Goal: Task Accomplishment & Management: Use online tool/utility

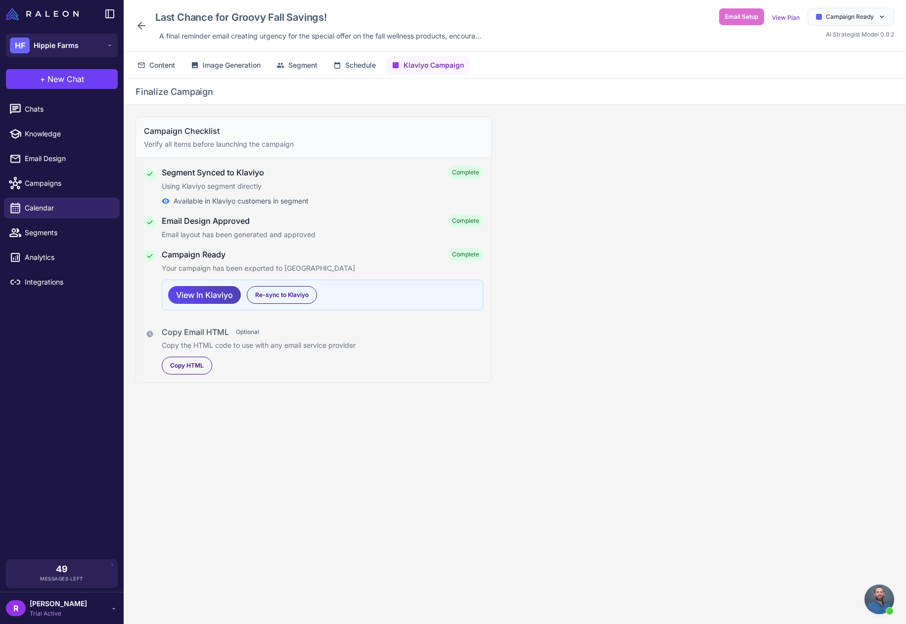
scroll to position [975, 0]
click at [30, 31] on div "HF Hippie Farms" at bounding box center [62, 46] width 124 height 36
click at [62, 80] on span "New Chat" at bounding box center [65, 79] width 37 height 12
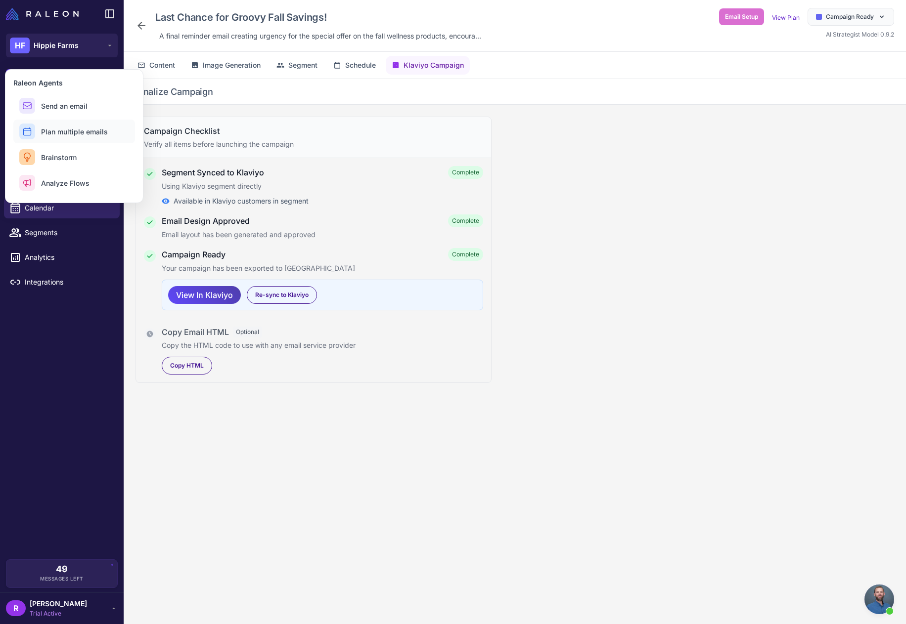
click at [65, 140] on button "Plan multiple emails" at bounding box center [74, 132] width 122 height 24
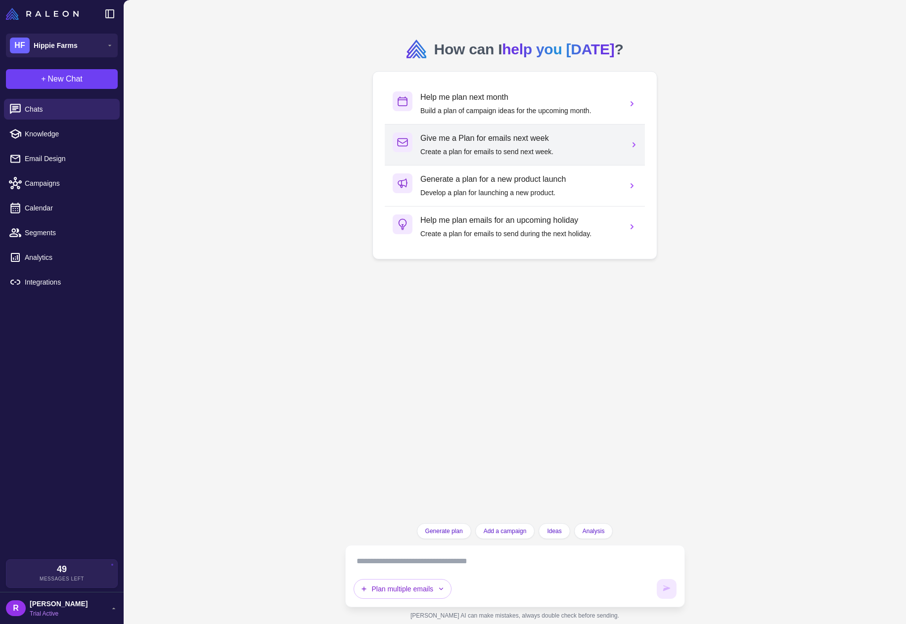
click at [522, 147] on p "Create a plan for emails to send next week." at bounding box center [519, 151] width 199 height 11
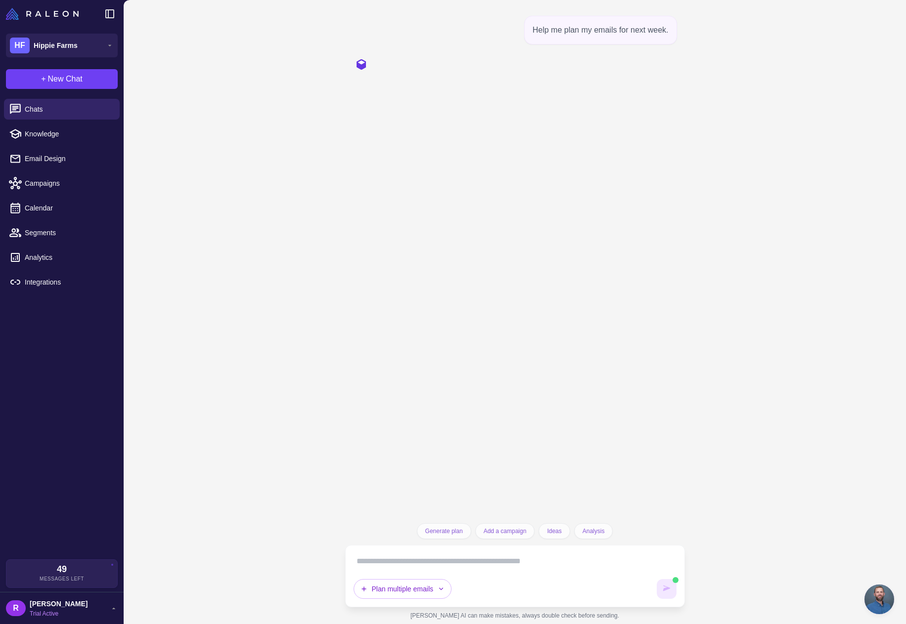
scroll to position [975, 0]
click at [471, 563] on textarea at bounding box center [515, 562] width 323 height 16
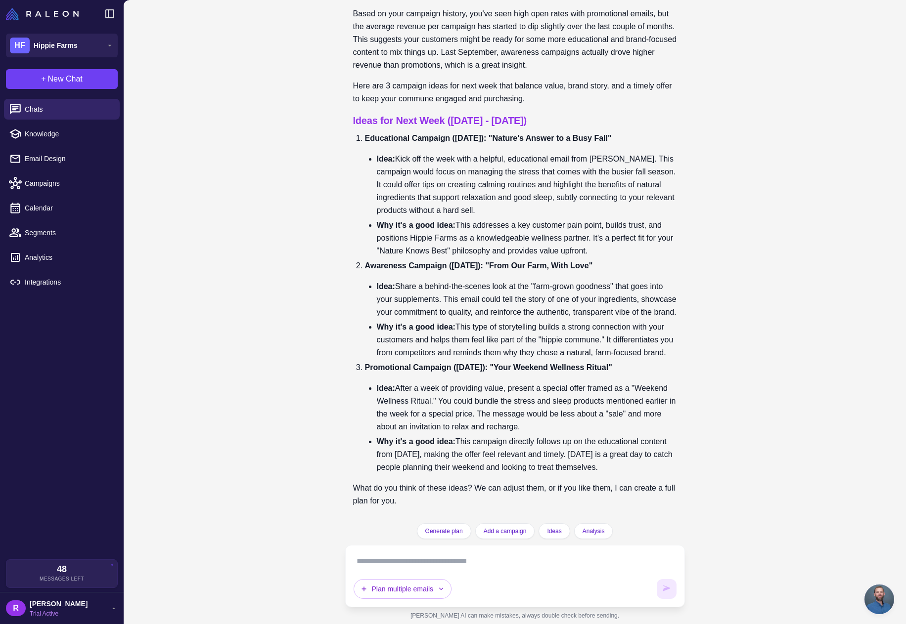
scroll to position [104, 0]
click at [444, 567] on textarea at bounding box center [515, 562] width 323 height 16
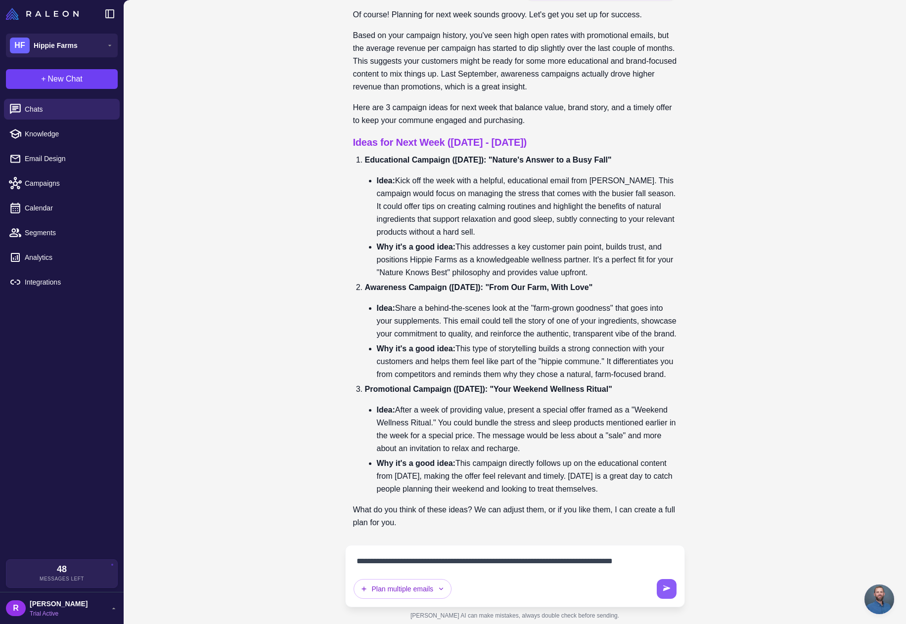
scroll to position [94, 0]
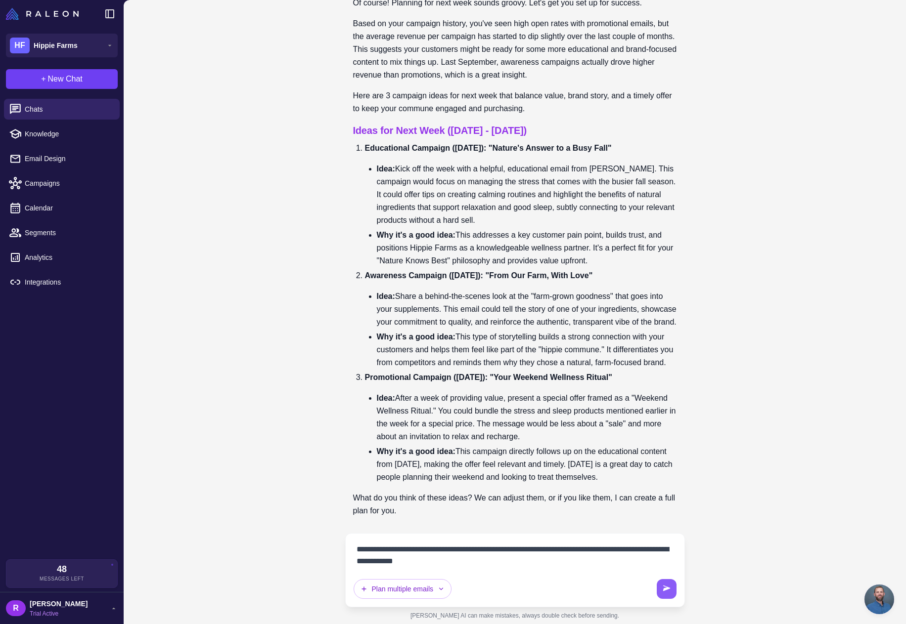
type textarea "**********"
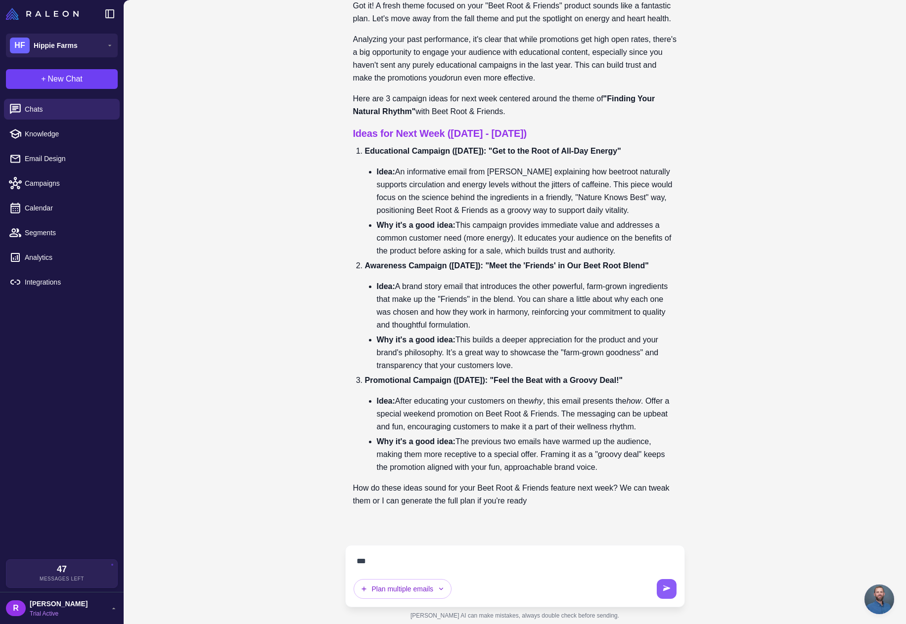
scroll to position [732, 0]
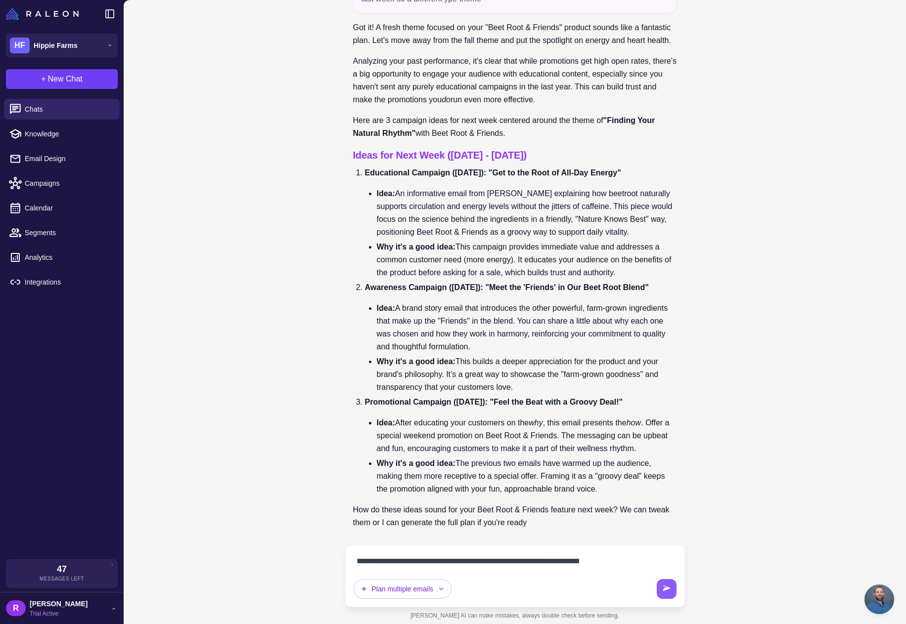
type textarea "**********"
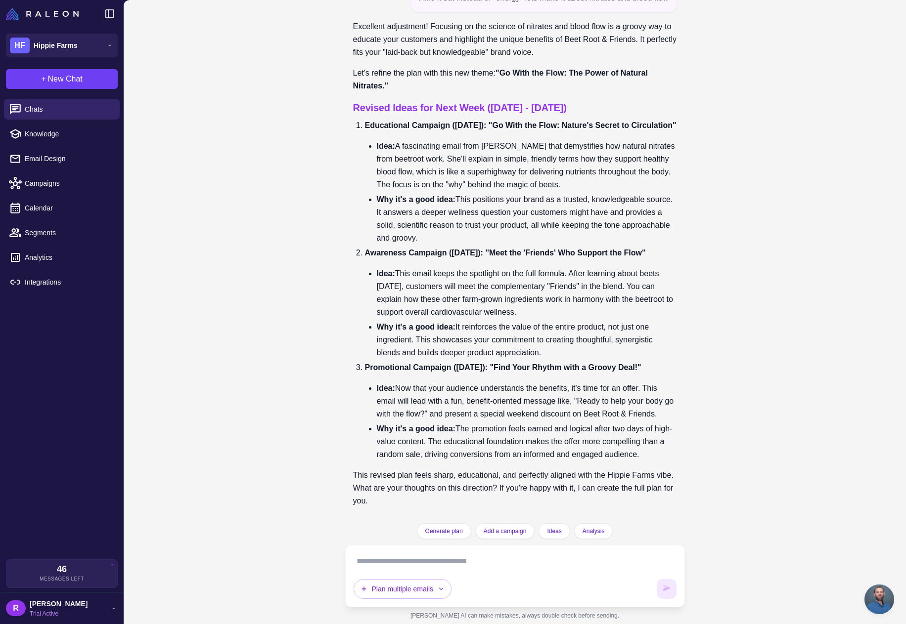
scroll to position [1358, 0]
click at [457, 563] on textarea at bounding box center [515, 562] width 323 height 16
click at [439, 536] on button "Generate plan" at bounding box center [444, 532] width 54 height 16
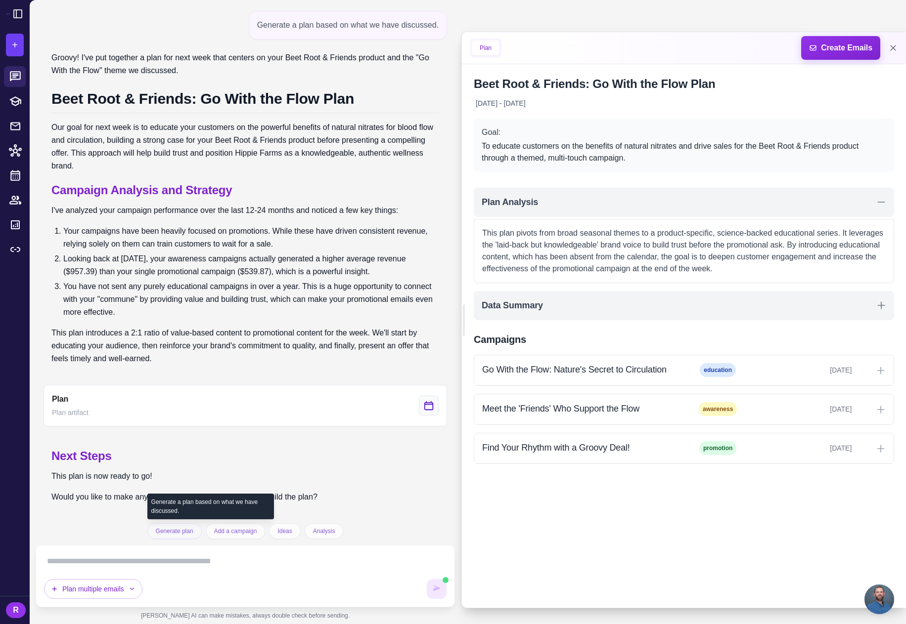
scroll to position [1559, 0]
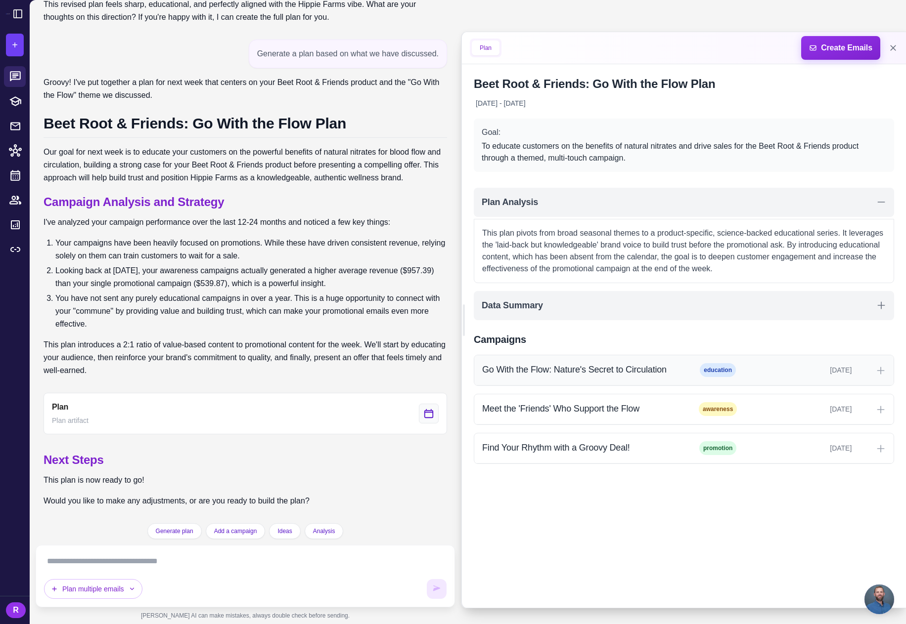
click at [562, 365] on div "Go With the Flow: Nature's Secret to Circulation" at bounding box center [582, 369] width 200 height 13
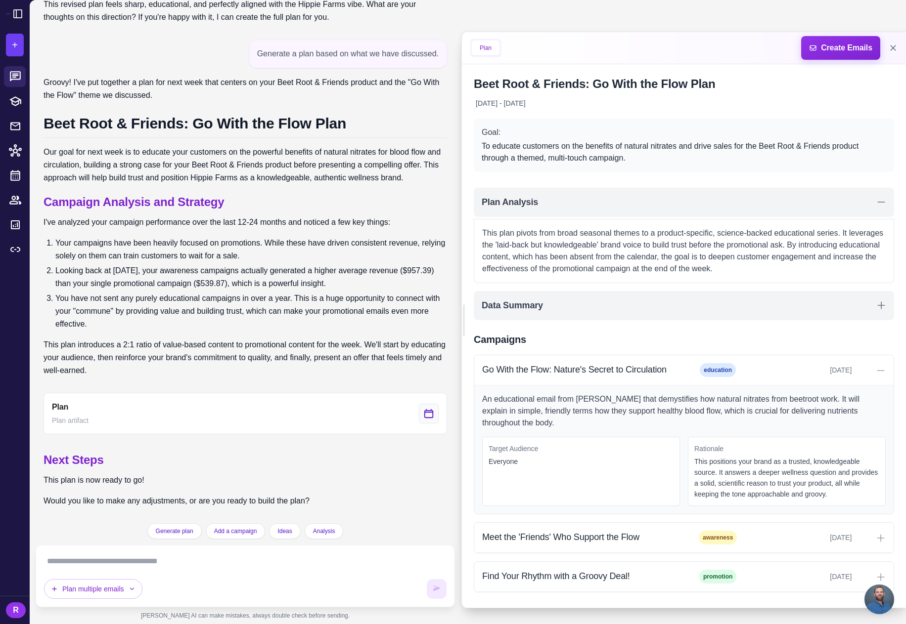
click at [188, 563] on textarea at bounding box center [245, 562] width 402 height 16
click at [201, 568] on textarea at bounding box center [245, 562] width 402 height 16
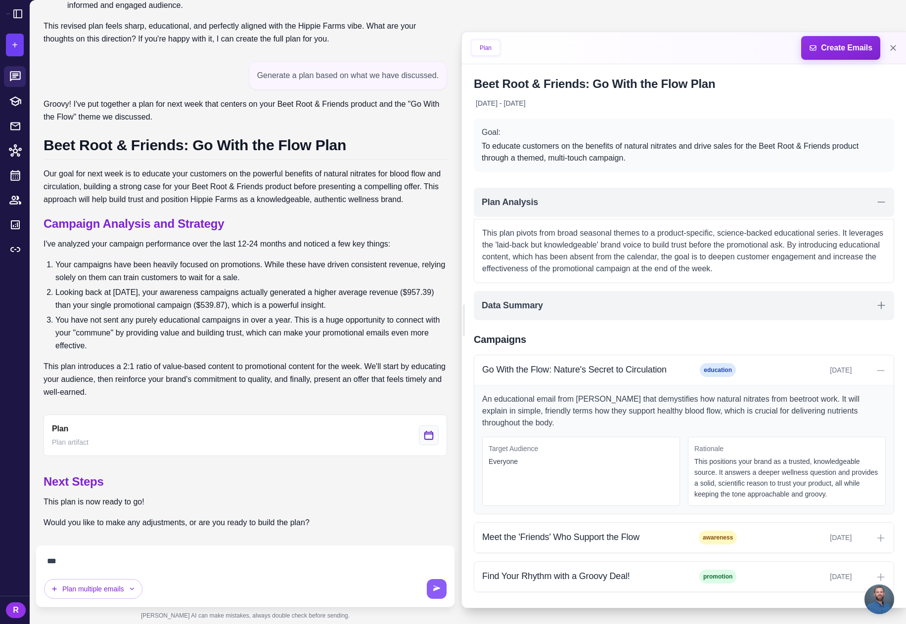
scroll to position [1538, 0]
type textarea "**********"
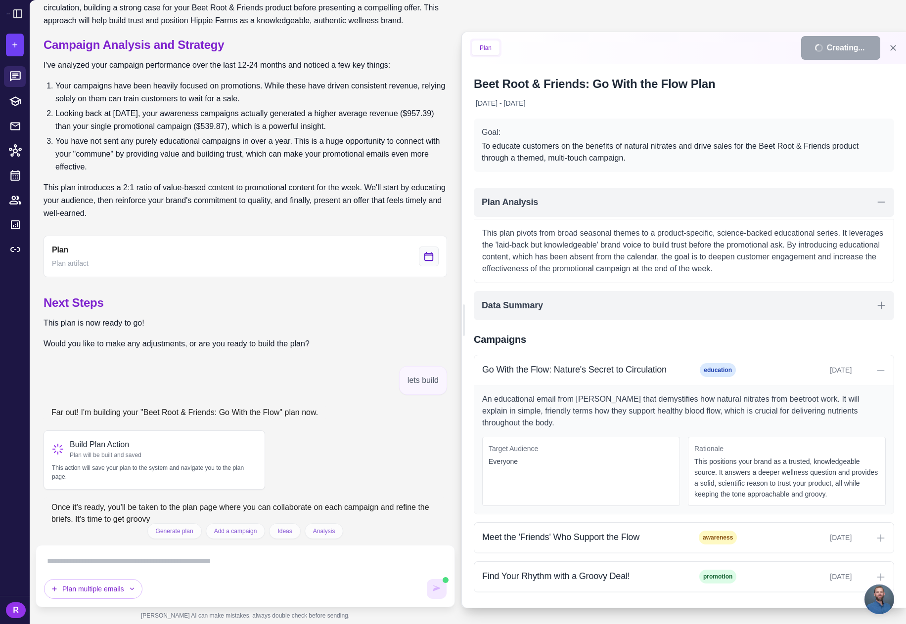
scroll to position [1731, 0]
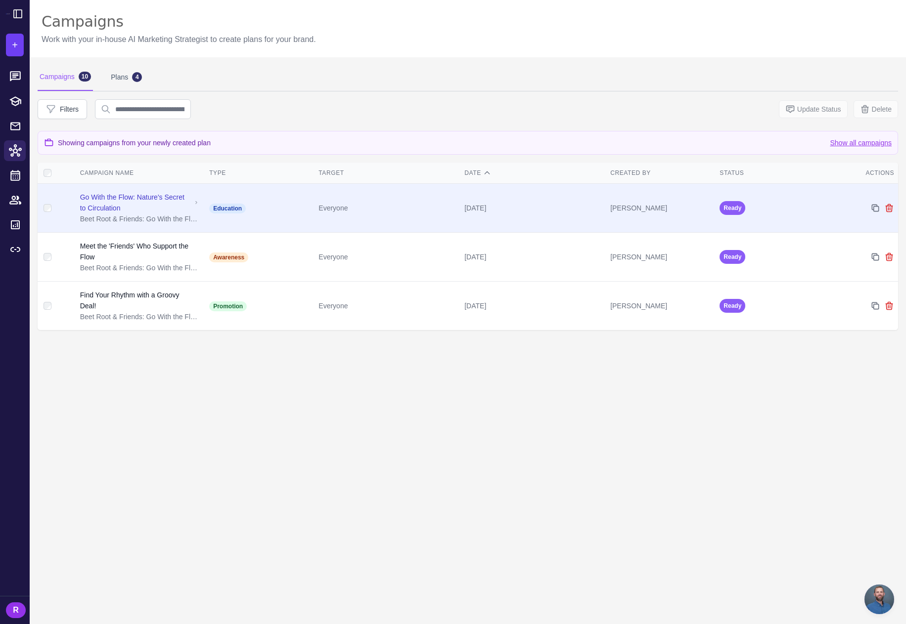
click at [157, 209] on div "Go With the Flow: Nature's Secret to Circulation" at bounding box center [135, 203] width 111 height 22
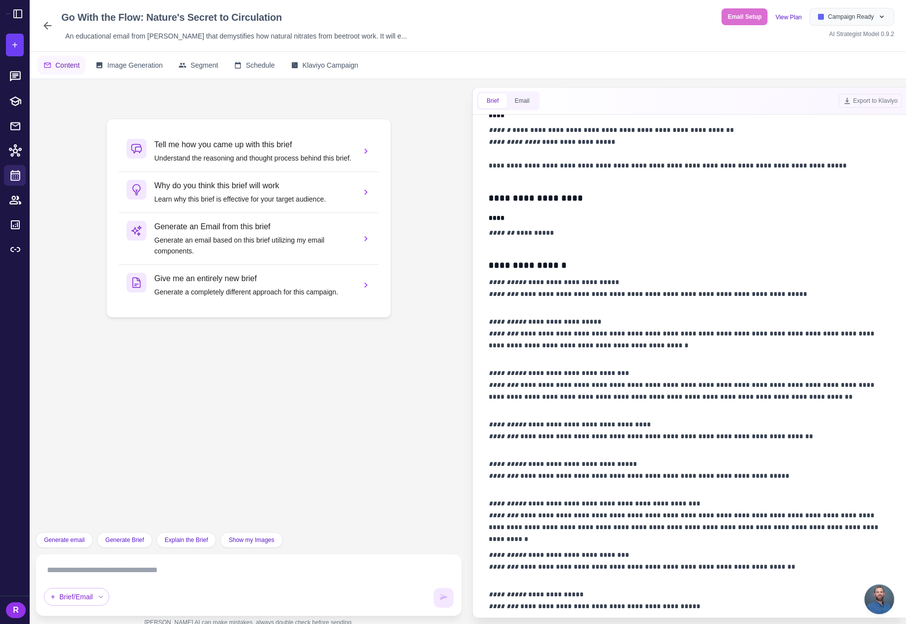
scroll to position [478, 0]
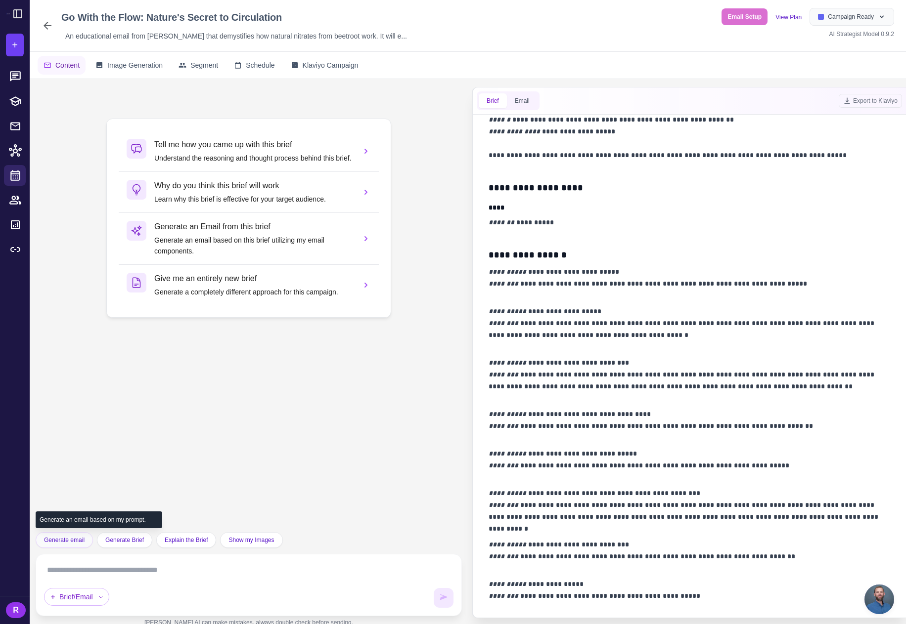
click at [56, 542] on span "Generate email" at bounding box center [64, 540] width 41 height 9
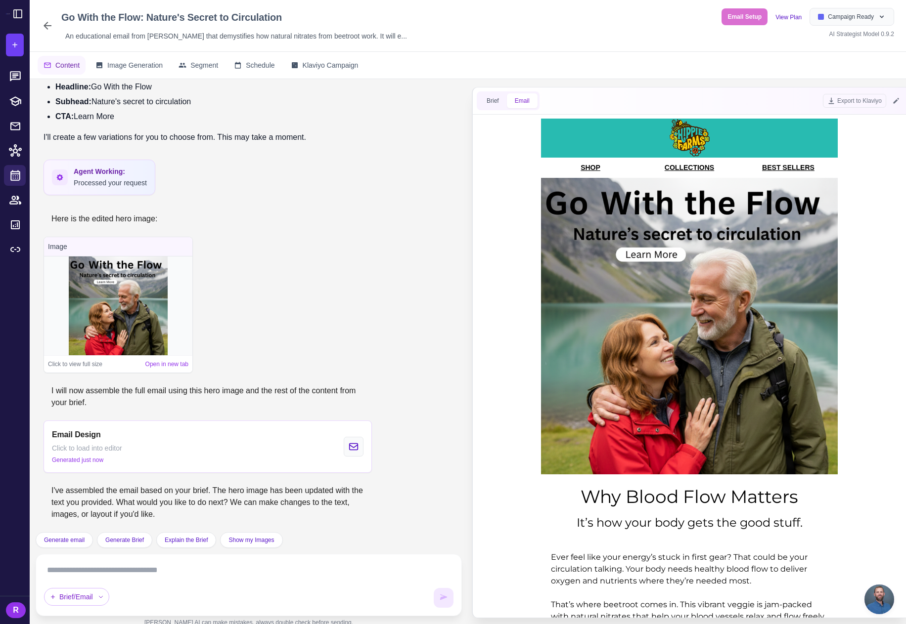
scroll to position [198, 0]
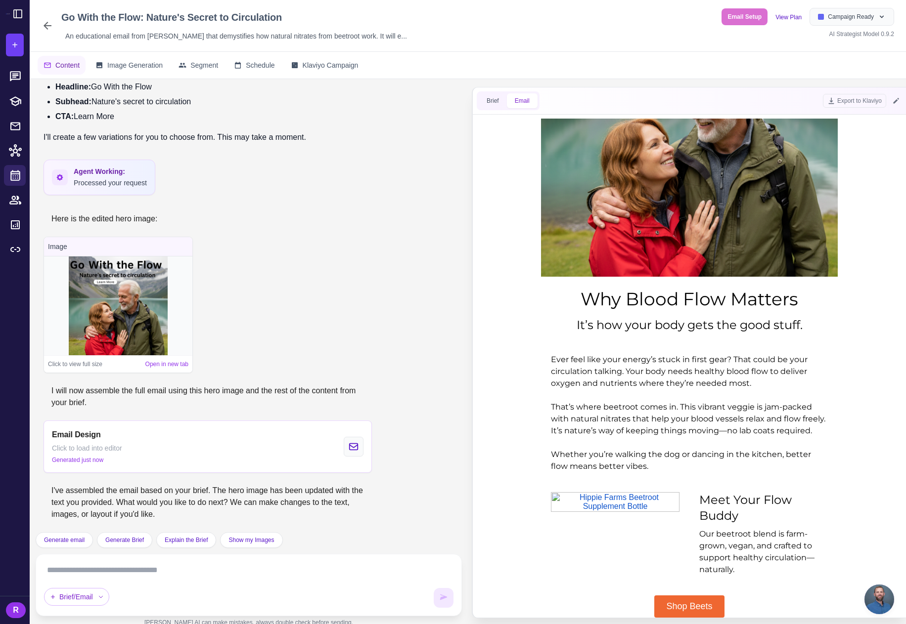
click at [206, 575] on textarea at bounding box center [248, 571] width 409 height 16
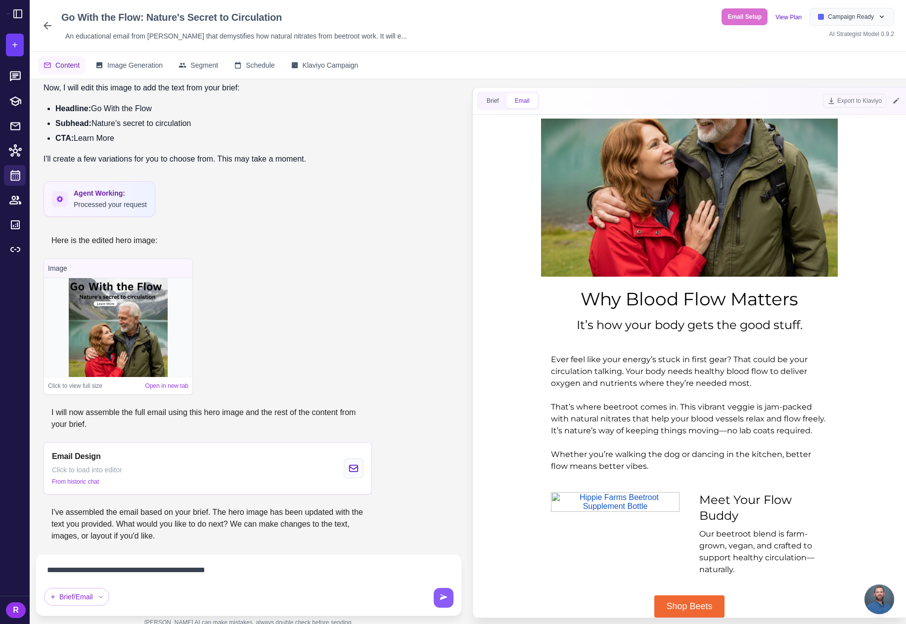
type textarea "**********"
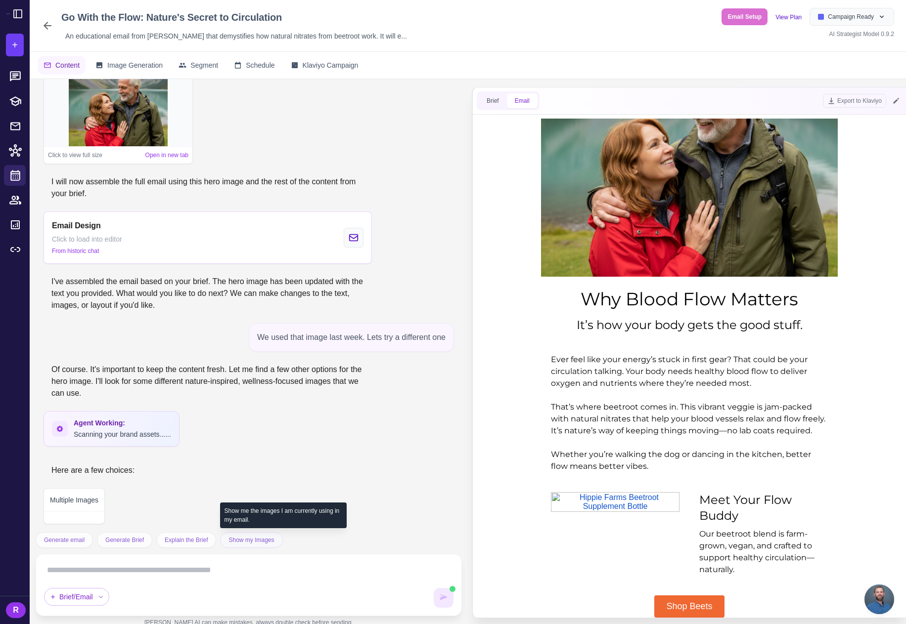
scroll to position [834, 0]
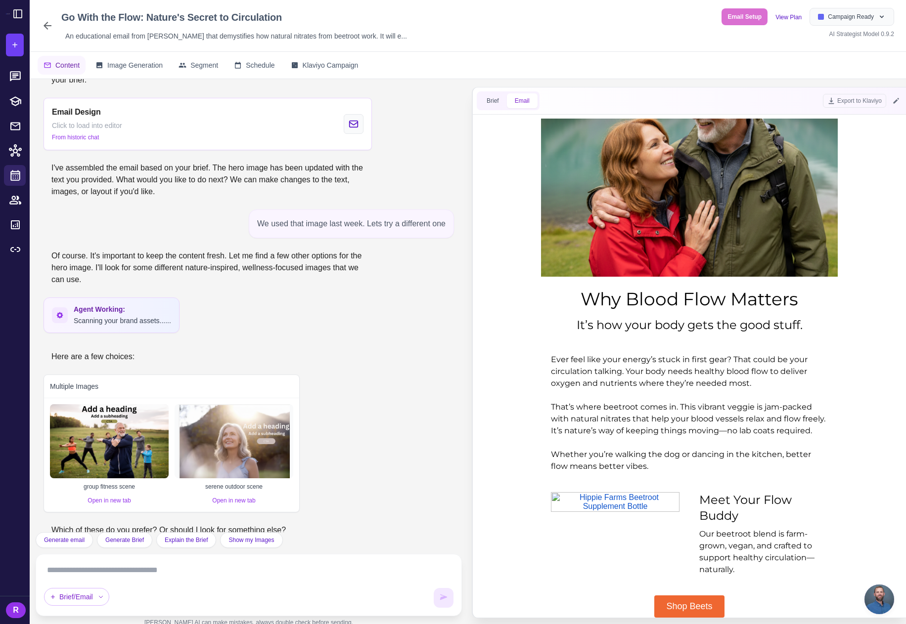
click at [113, 452] on img at bounding box center [109, 441] width 119 height 74
click at [98, 572] on textarea at bounding box center [248, 571] width 409 height 16
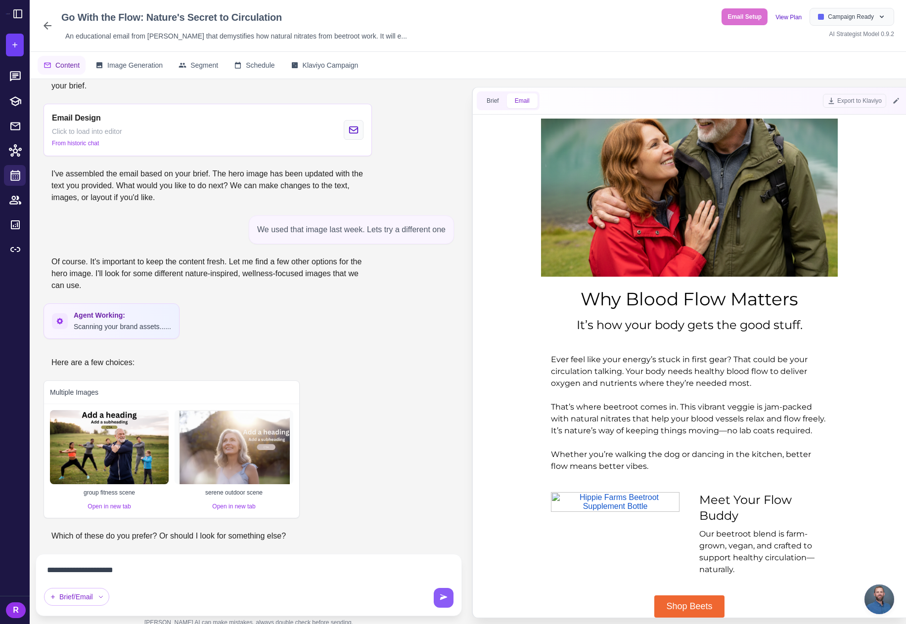
type textarea "**********"
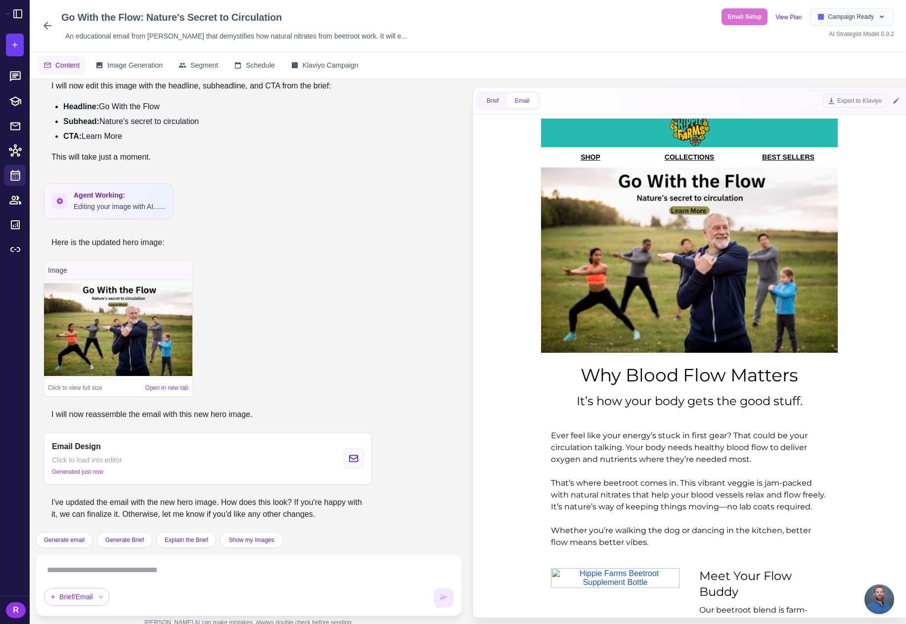
scroll to position [0, 0]
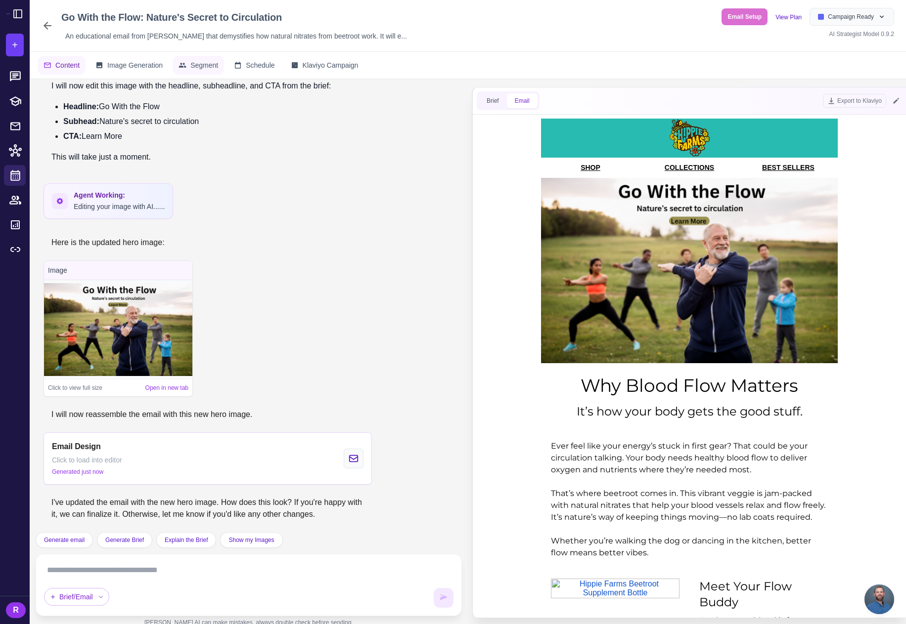
click at [198, 71] on button "Segment" at bounding box center [198, 65] width 51 height 19
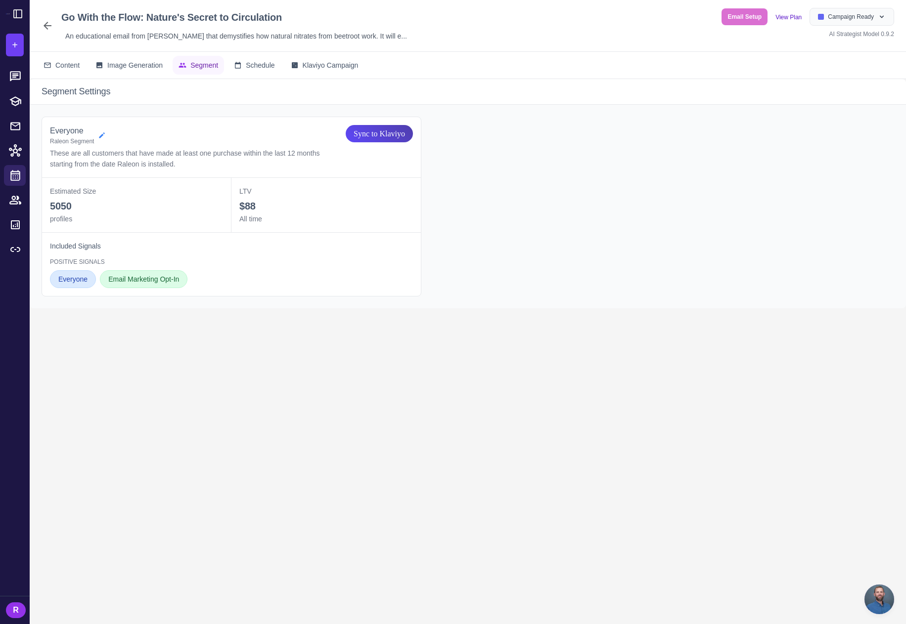
click at [103, 136] on icon at bounding box center [101, 135] width 5 height 5
select select "****"
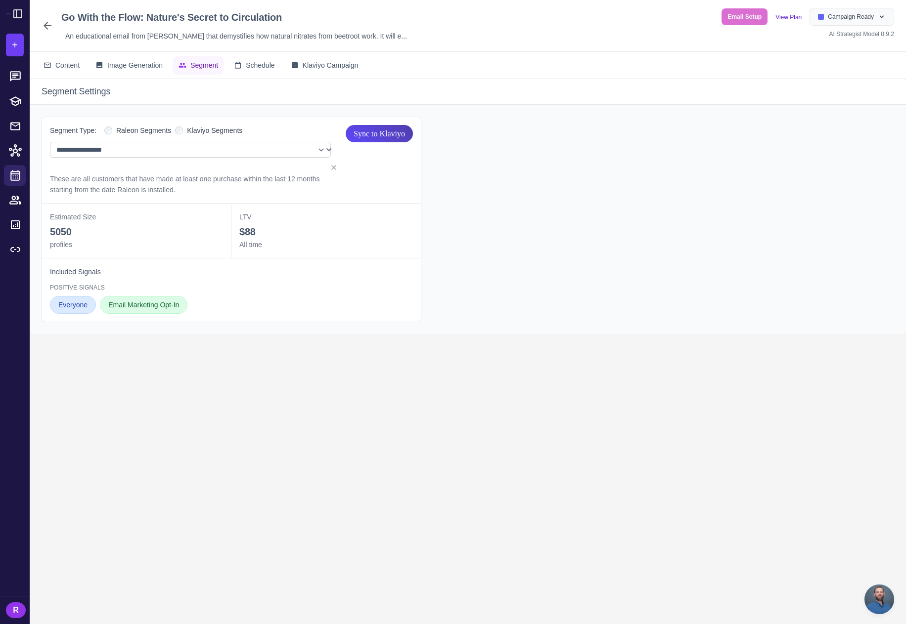
click at [189, 130] on label "Klaviyo Segments" at bounding box center [208, 130] width 67 height 11
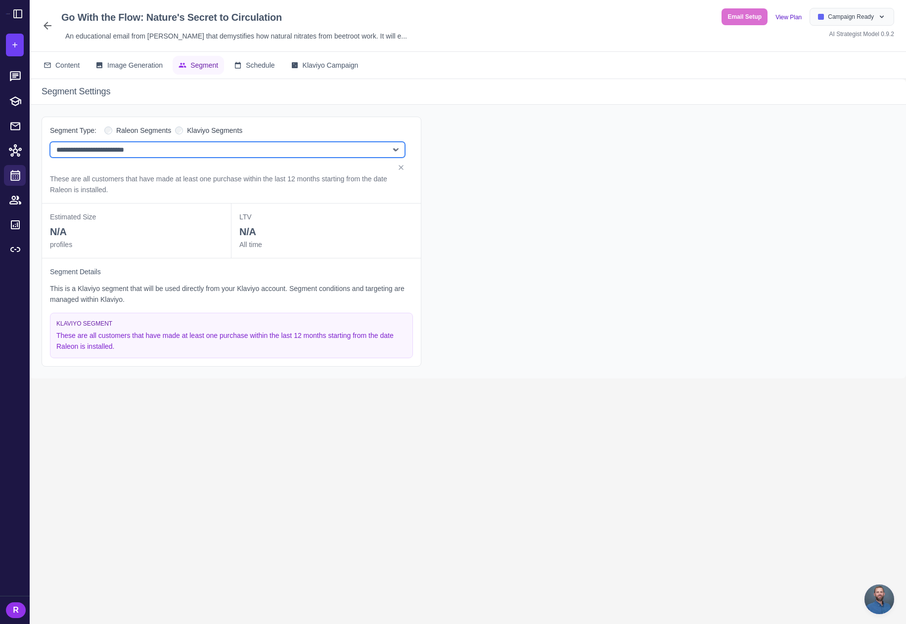
click at [242, 151] on select "**********" at bounding box center [227, 150] width 355 height 16
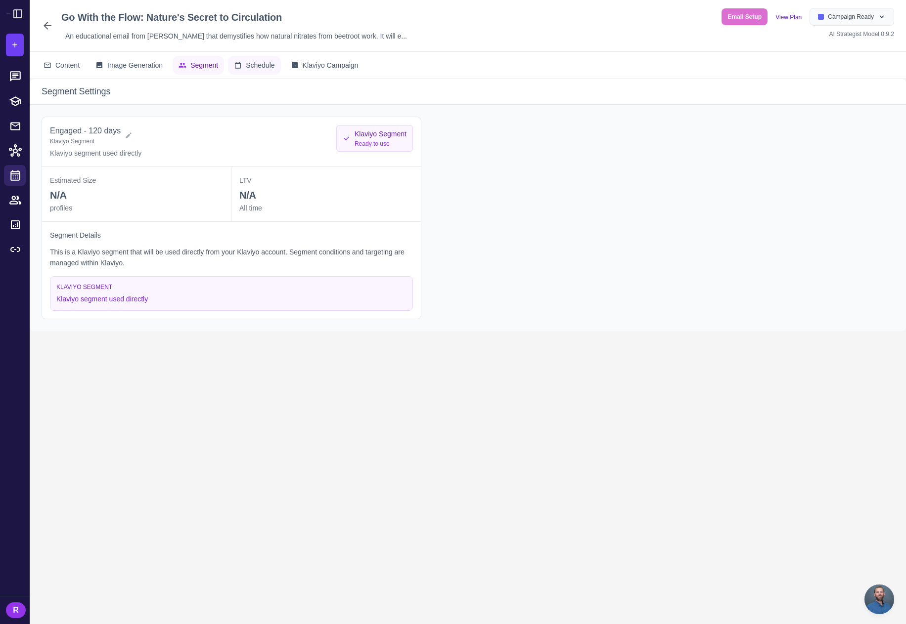
click at [259, 69] on span "Schedule" at bounding box center [260, 65] width 29 height 11
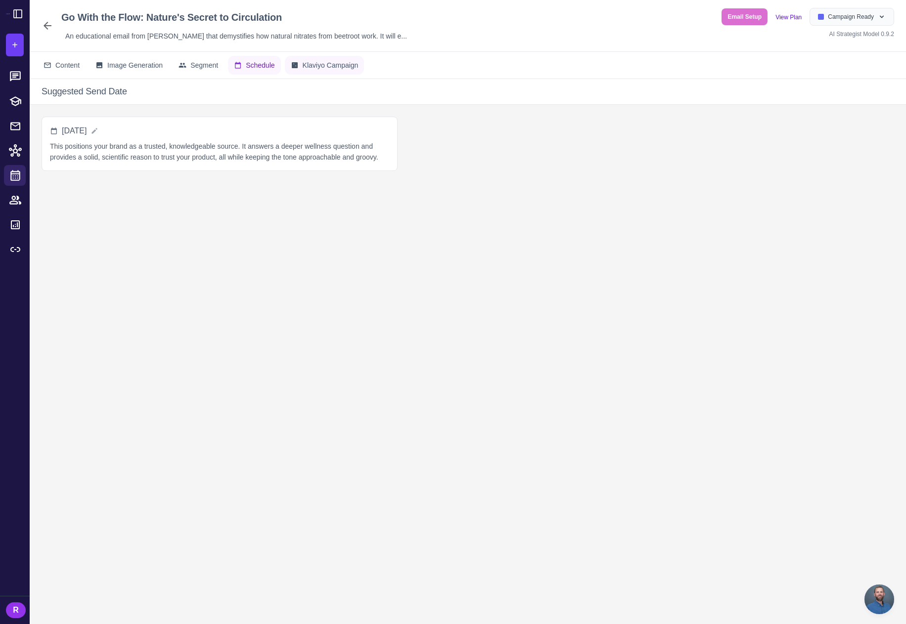
click at [334, 73] on button "Klaviyo Campaign" at bounding box center [325, 65] width 80 height 19
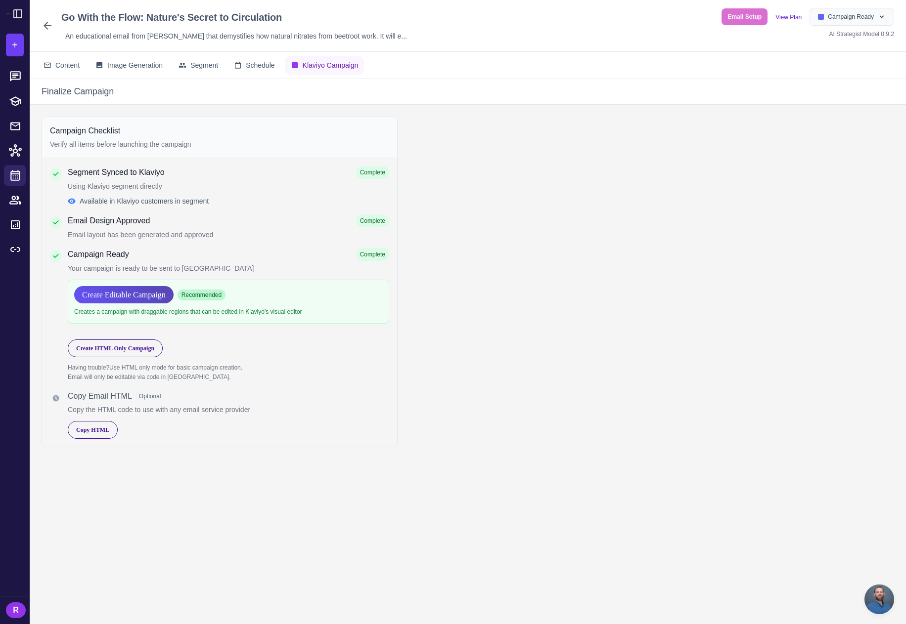
click at [124, 296] on span "Create Editable Campaign" at bounding box center [124, 294] width 84 height 17
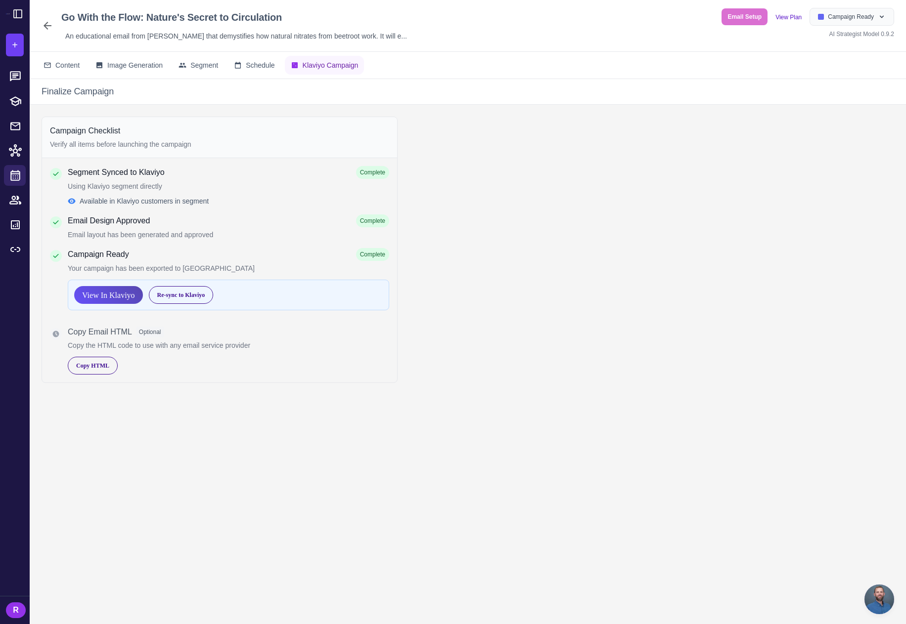
click at [118, 298] on span "View In Klaviyo" at bounding box center [108, 295] width 53 height 17
